Goal: Task Accomplishment & Management: Use online tool/utility

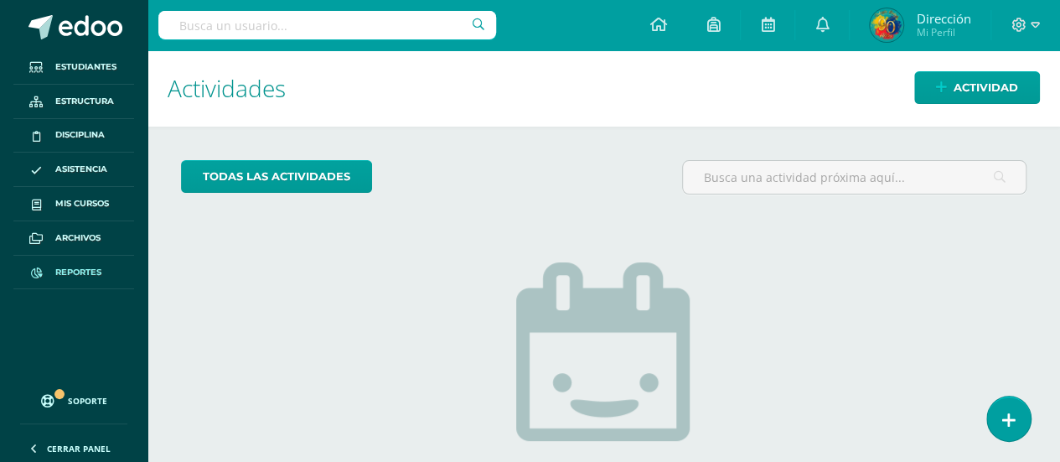
drag, startPoint x: 73, startPoint y: 276, endPoint x: 126, endPoint y: 254, distance: 57.1
click at [73, 276] on span "Reportes" at bounding box center [78, 272] width 46 height 13
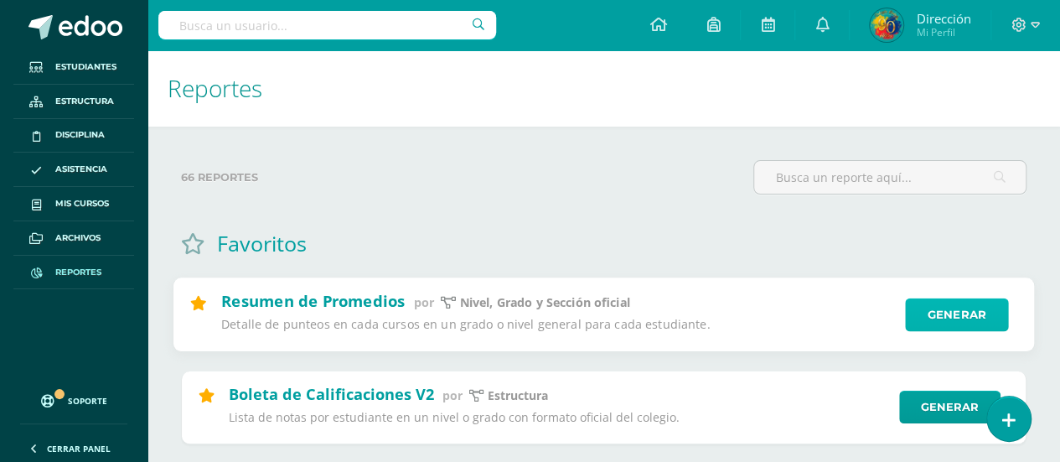
click at [948, 321] on link "Generar" at bounding box center [956, 315] width 103 height 34
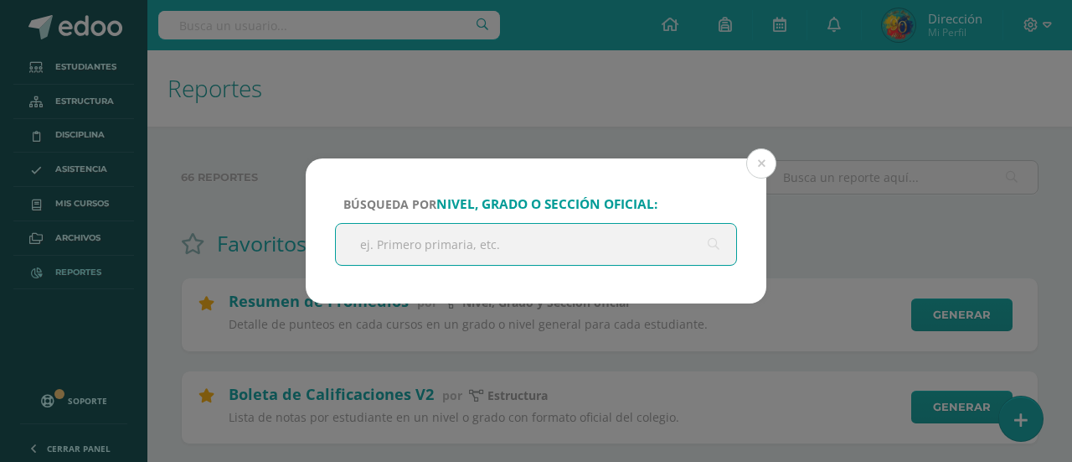
click at [476, 235] on input "text" at bounding box center [536, 244] width 400 height 41
type input "Sexto Primaria"
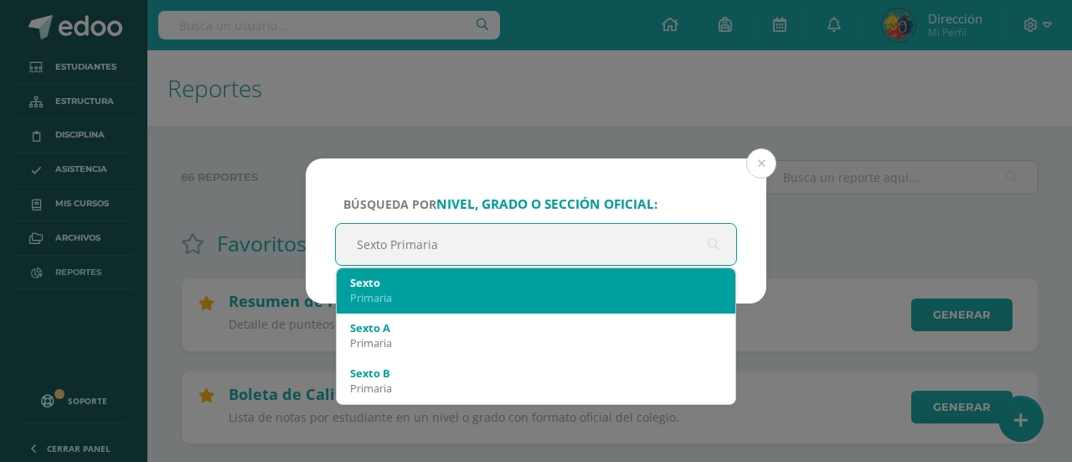
click at [466, 287] on div "Sexto" at bounding box center [536, 282] width 372 height 15
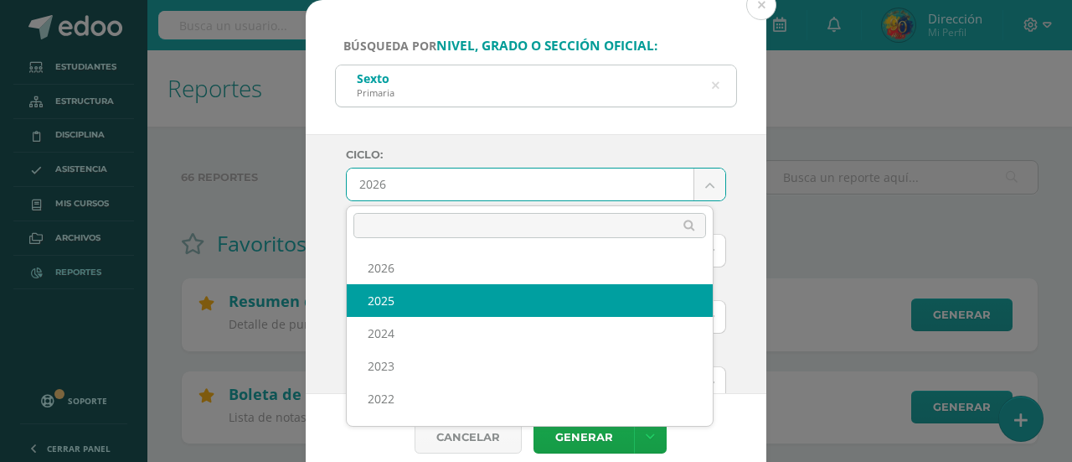
select select "6"
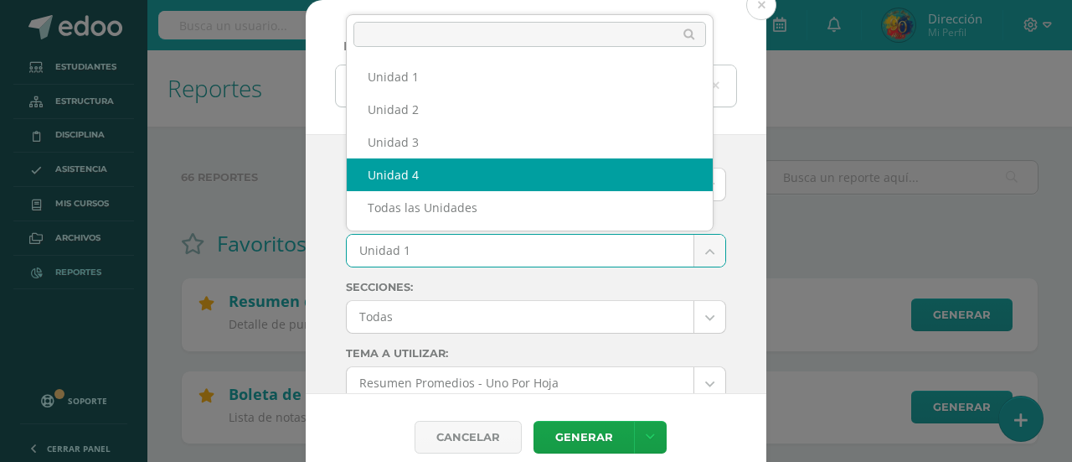
select select "Unidad 4"
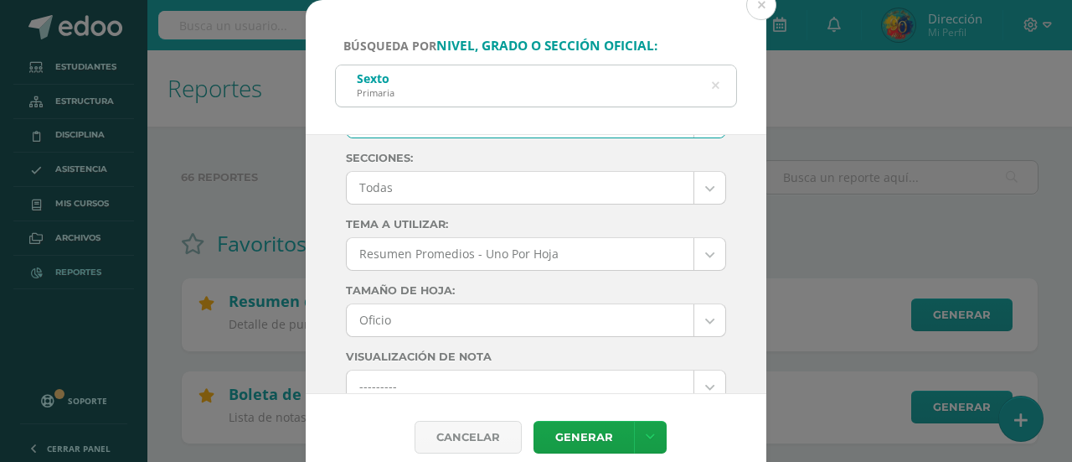
scroll to position [132, 0]
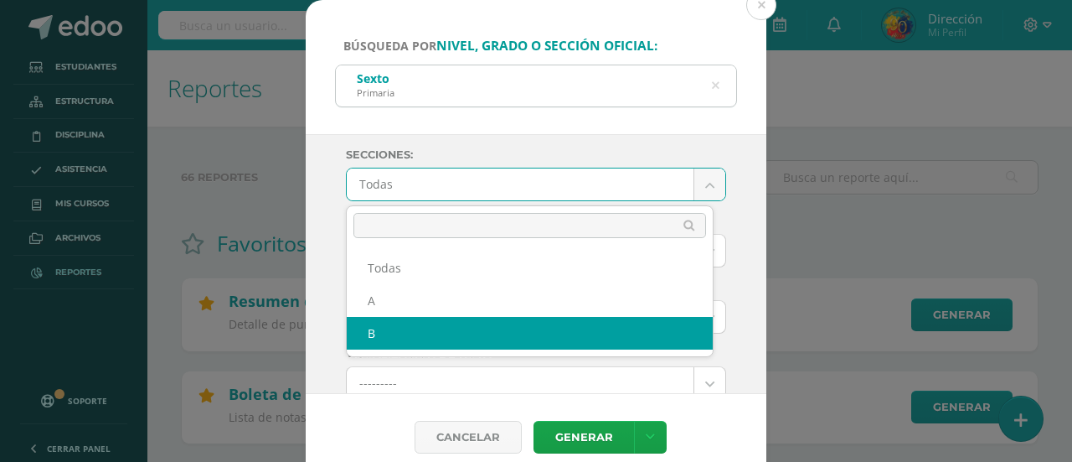
select select "B"
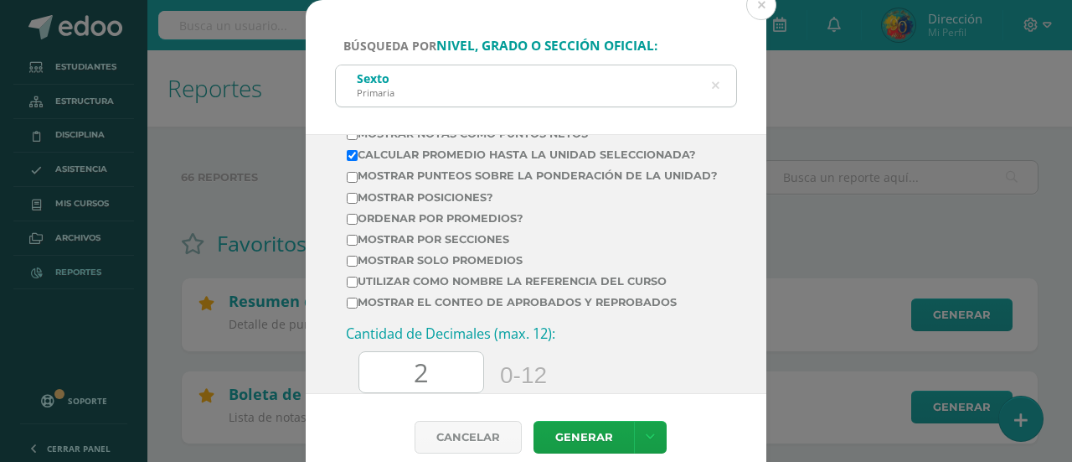
scroll to position [724, 0]
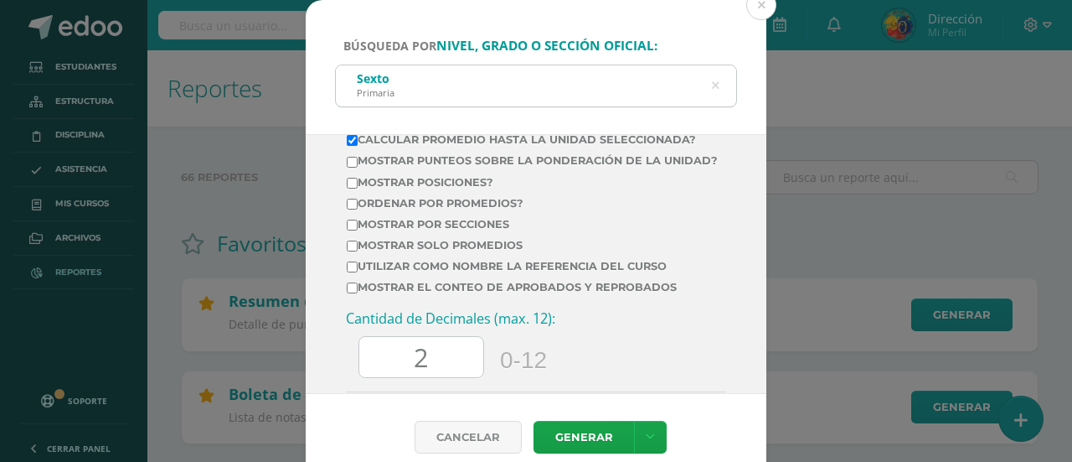
click at [447, 378] on input "2" at bounding box center [421, 357] width 124 height 41
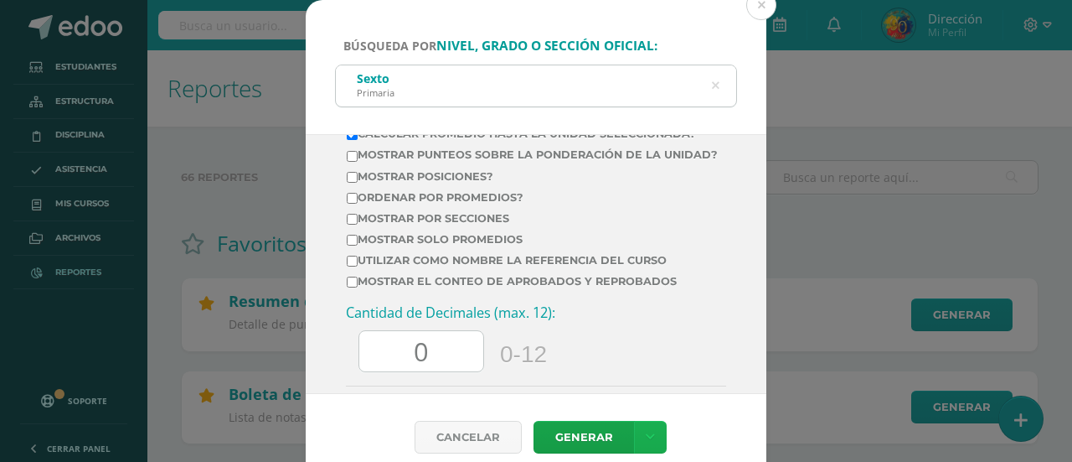
type input "0"
click at [646, 440] on icon at bounding box center [650, 437] width 9 height 14
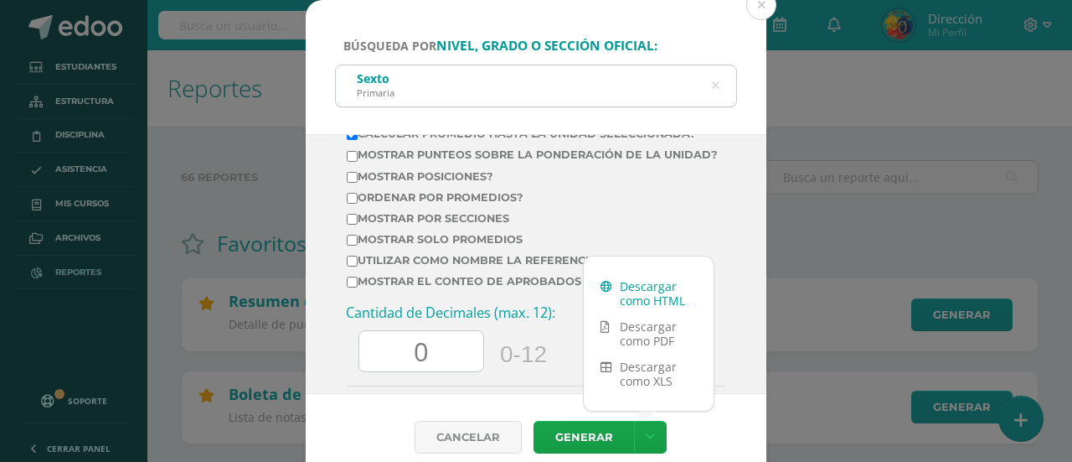
click at [659, 300] on link "Descargar como HTML" at bounding box center [649, 293] width 130 height 40
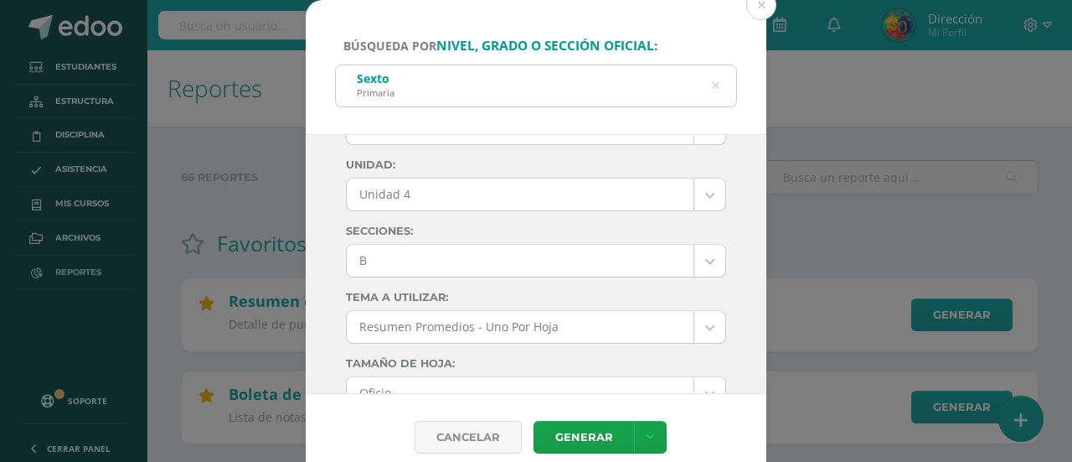
scroll to position [52, 0]
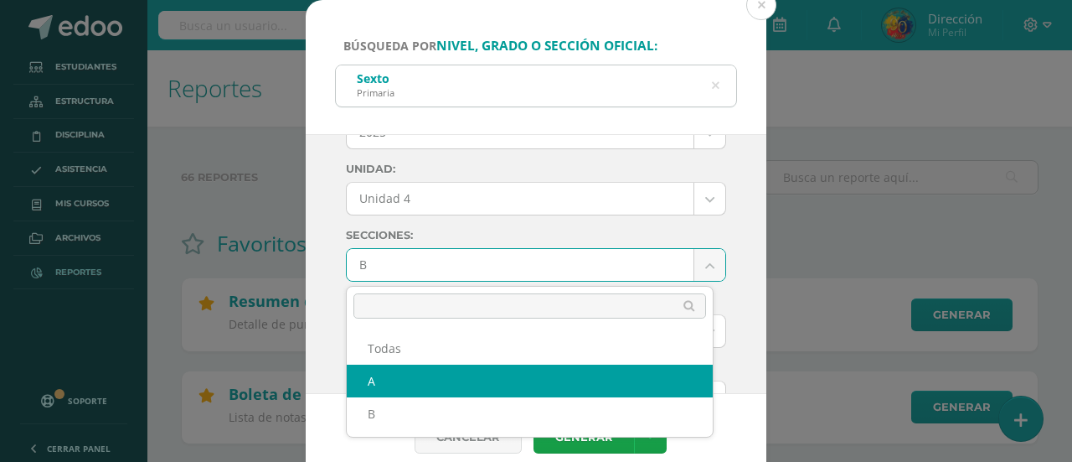
select select "A"
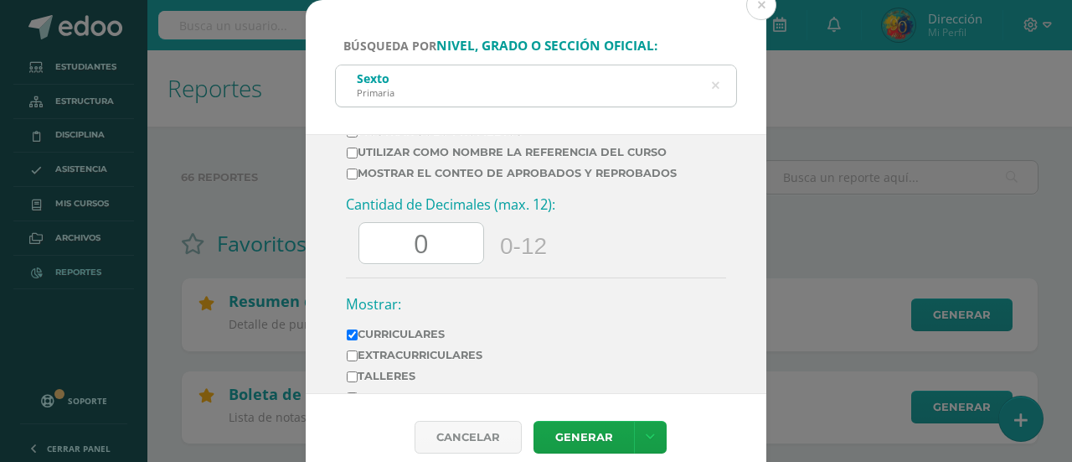
scroll to position [841, 0]
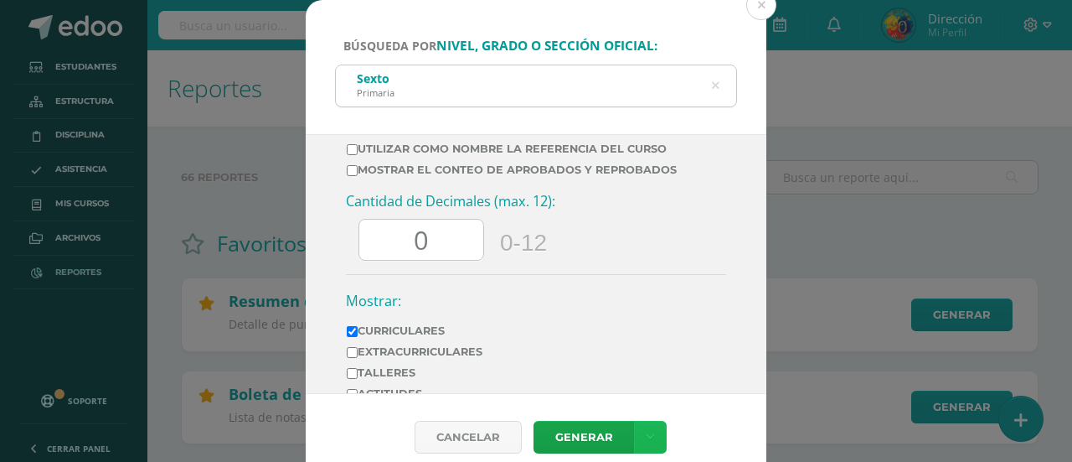
click at [654, 430] on link at bounding box center [650, 437] width 33 height 33
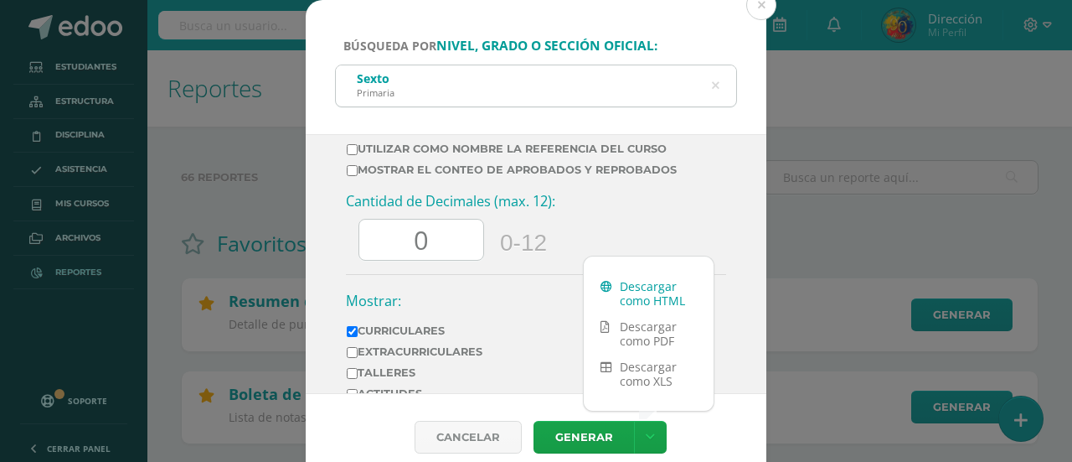
click at [648, 299] on link "Descargar como HTML" at bounding box center [649, 293] width 130 height 40
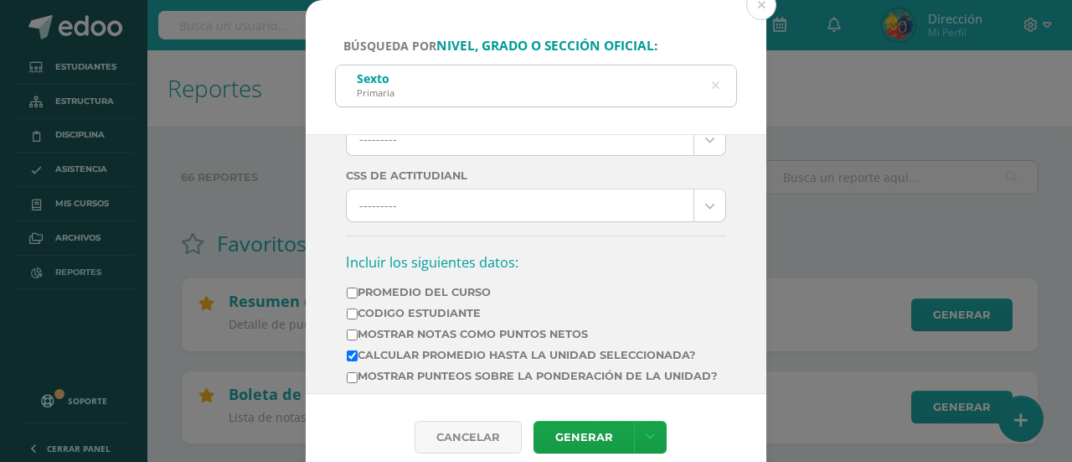
scroll to position [506, 0]
drag, startPoint x: 369, startPoint y: 357, endPoint x: 380, endPoint y: 352, distance: 11.2
click at [369, 357] on label "Calcular promedio hasta la unidad seleccionada?" at bounding box center [532, 357] width 371 height 13
click at [358, 357] on input "Calcular promedio hasta la unidad seleccionada?" at bounding box center [352, 358] width 11 height 11
checkbox input "false"
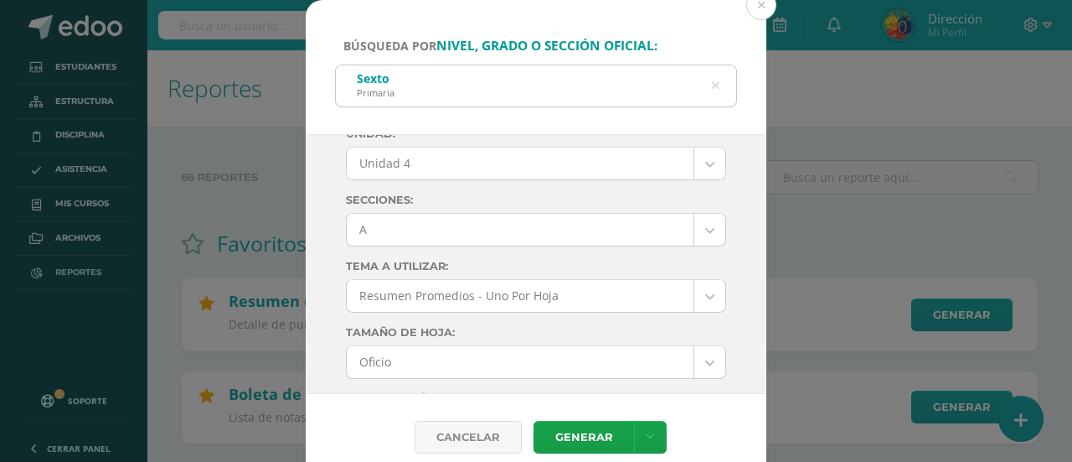
scroll to position [3, 0]
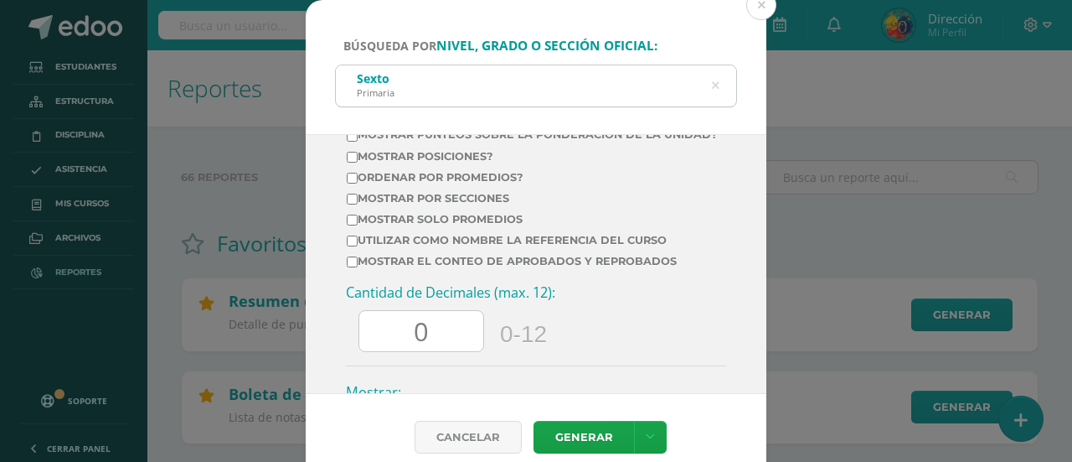
scroll to position [835, 0]
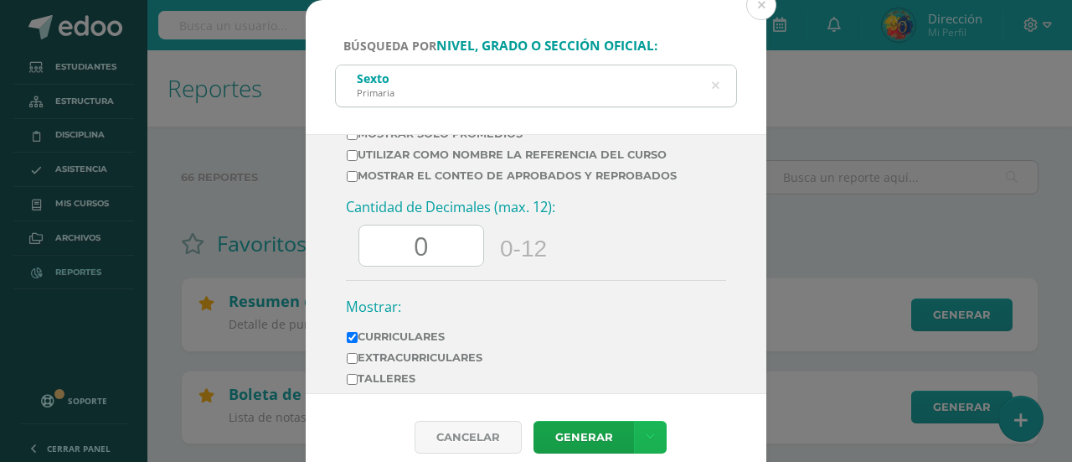
click at [648, 444] on link at bounding box center [650, 437] width 33 height 33
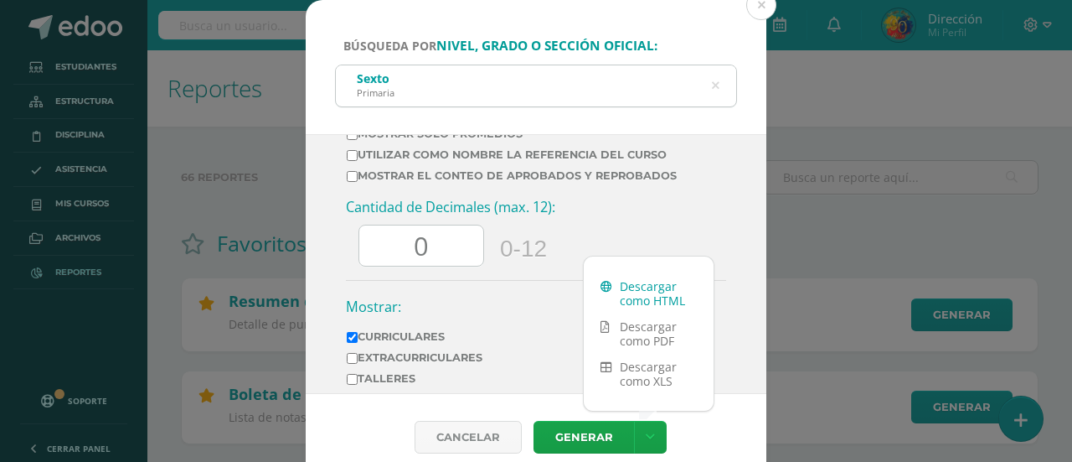
click at [642, 299] on link "Descargar como HTML" at bounding box center [649, 293] width 130 height 40
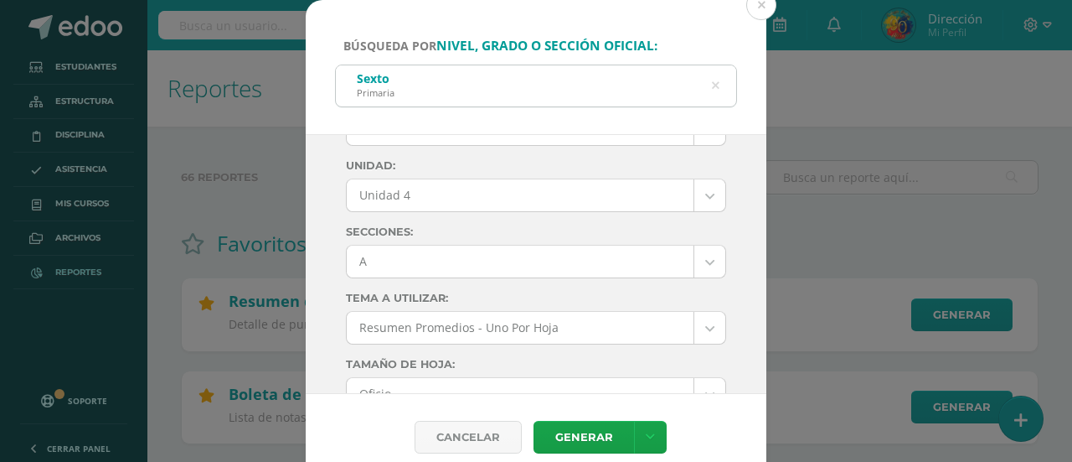
scroll to position [44, 0]
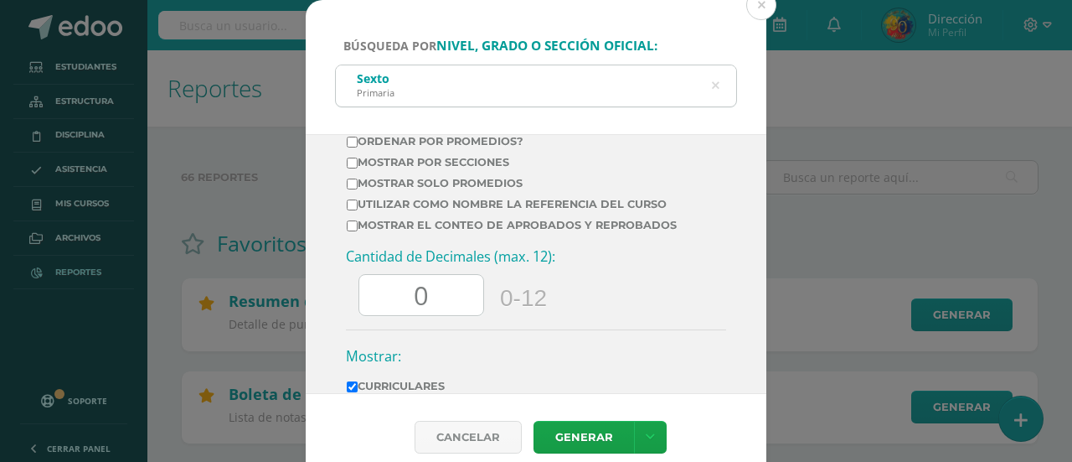
scroll to position [841, 0]
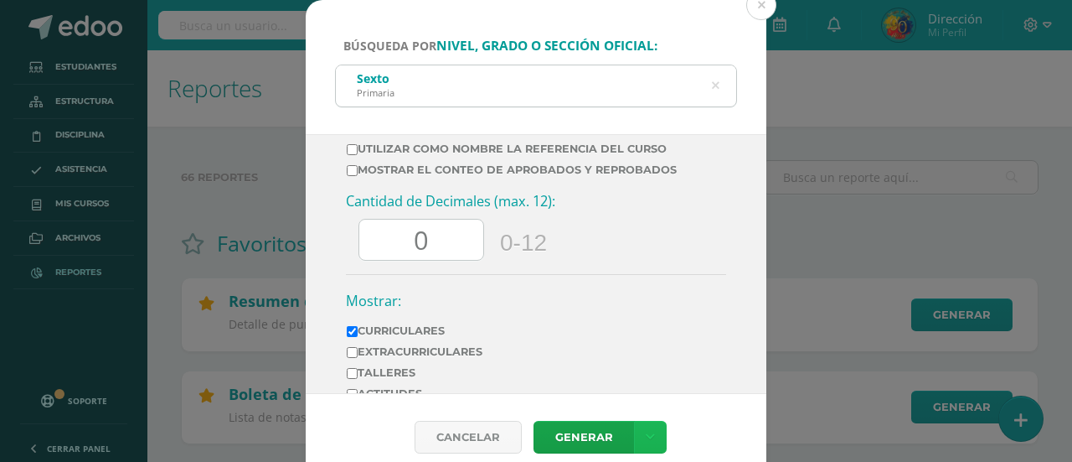
click at [643, 435] on link at bounding box center [650, 437] width 33 height 33
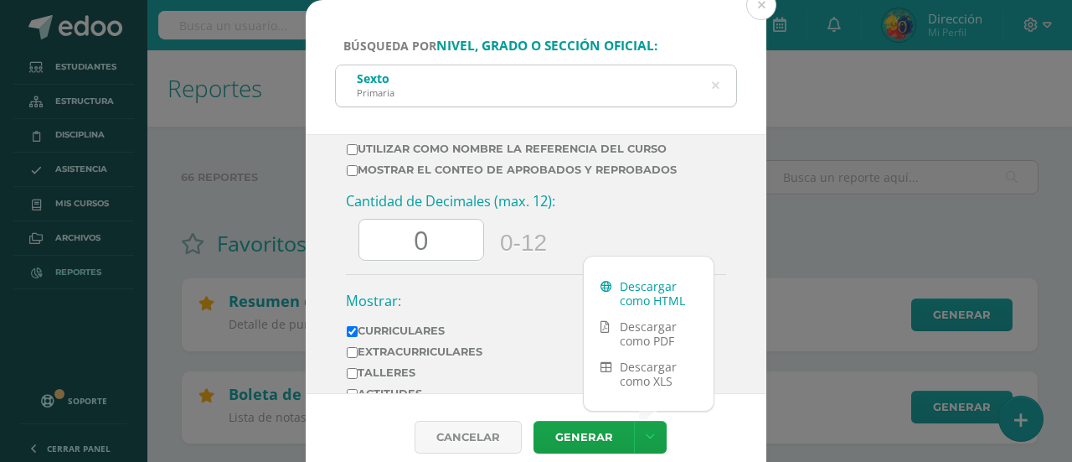
click at [631, 297] on link "Descargar como HTML" at bounding box center [649, 293] width 130 height 40
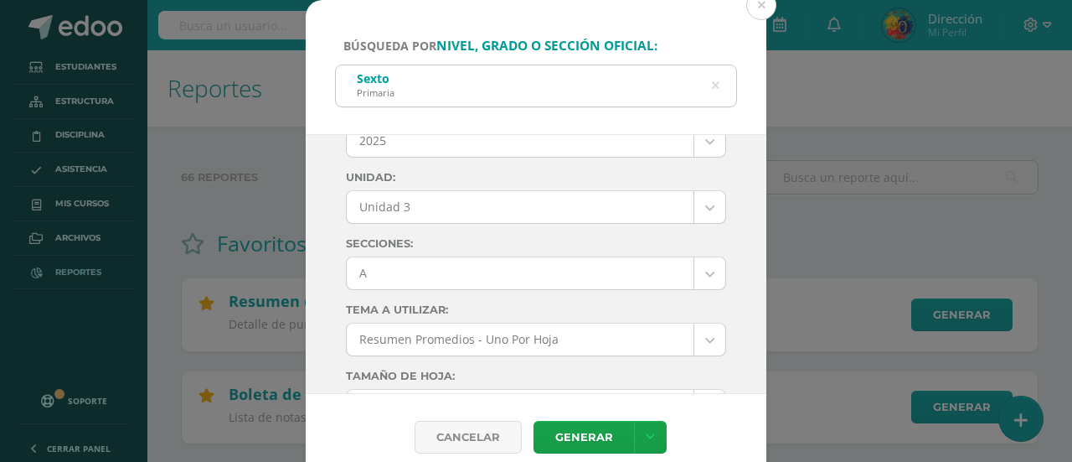
scroll to position [32, 0]
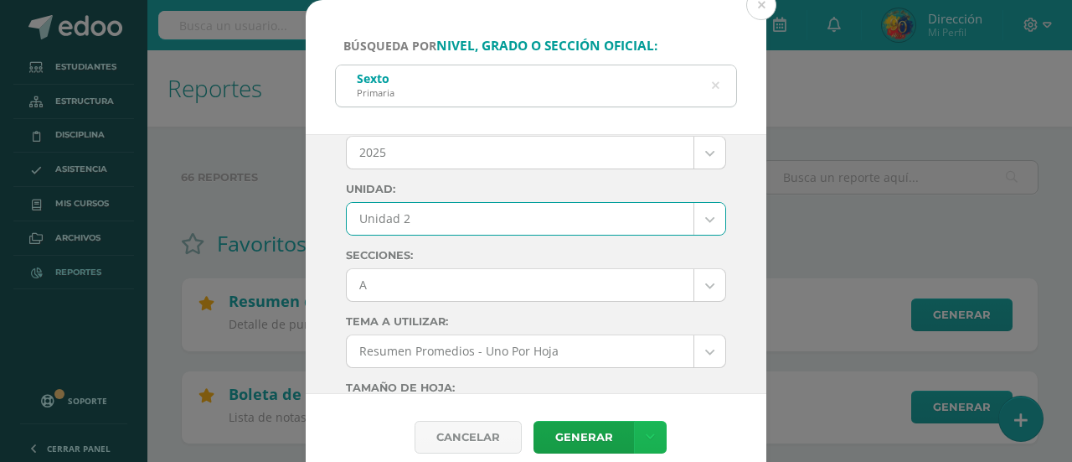
click at [651, 430] on icon at bounding box center [650, 437] width 9 height 14
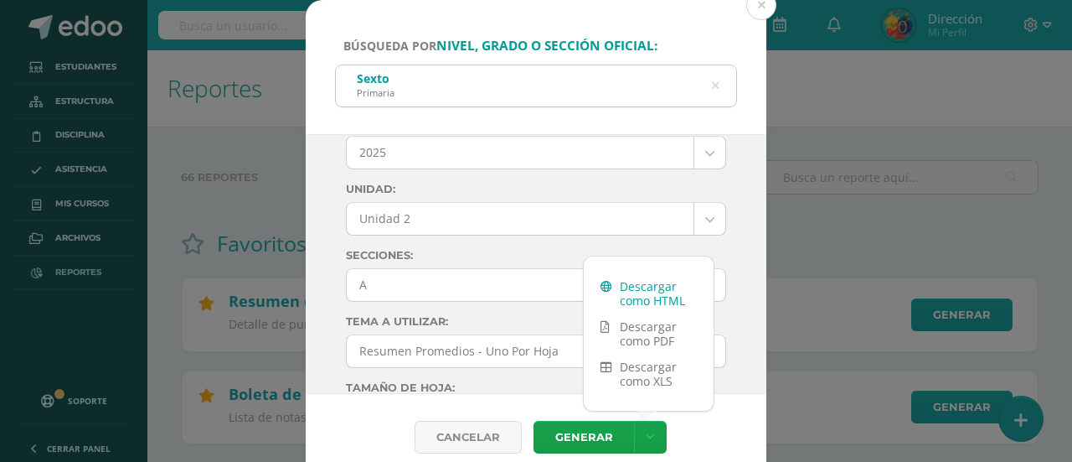
click at [645, 284] on link "Descargar como HTML" at bounding box center [649, 293] width 130 height 40
drag, startPoint x: 695, startPoint y: 216, endPoint x: 683, endPoint y: 222, distance: 13.9
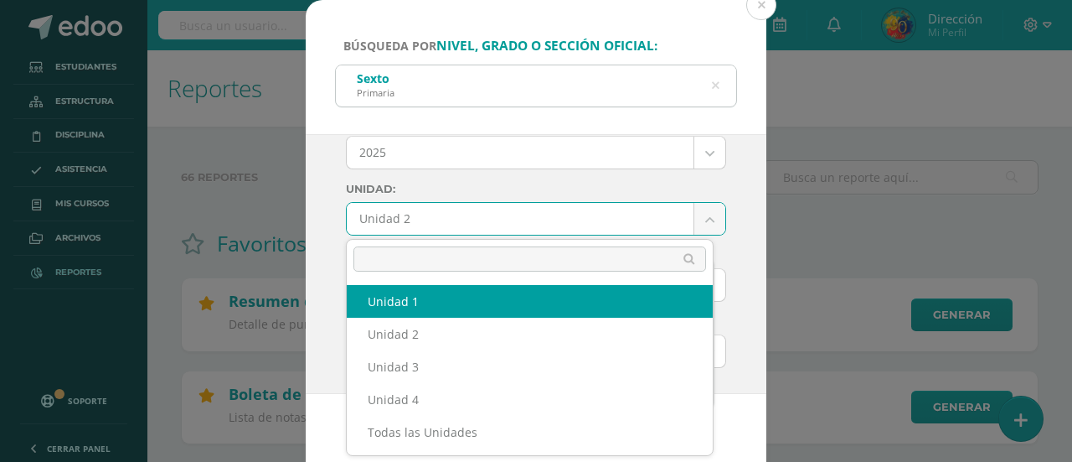
select select "Unidad 1"
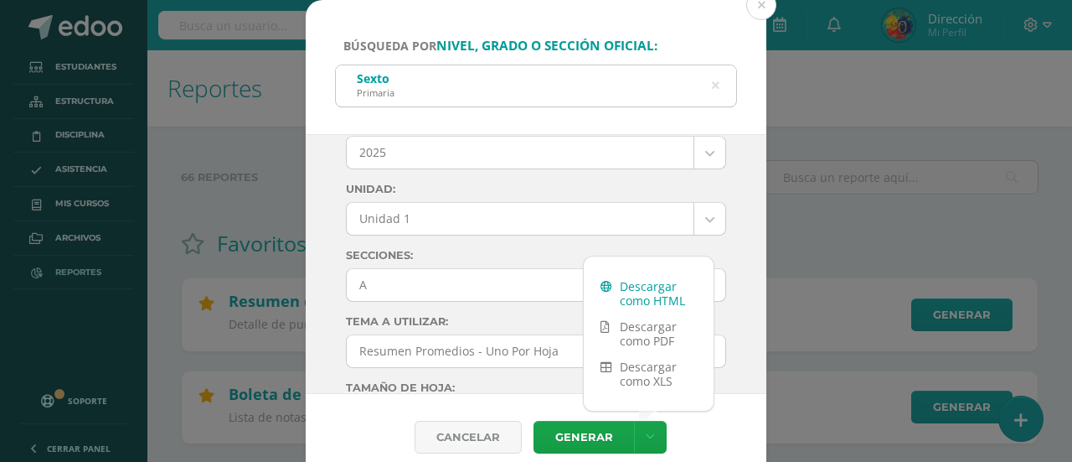
click at [662, 296] on link "Descargar como HTML" at bounding box center [649, 293] width 130 height 40
